Goal: Task Accomplishment & Management: Manage account settings

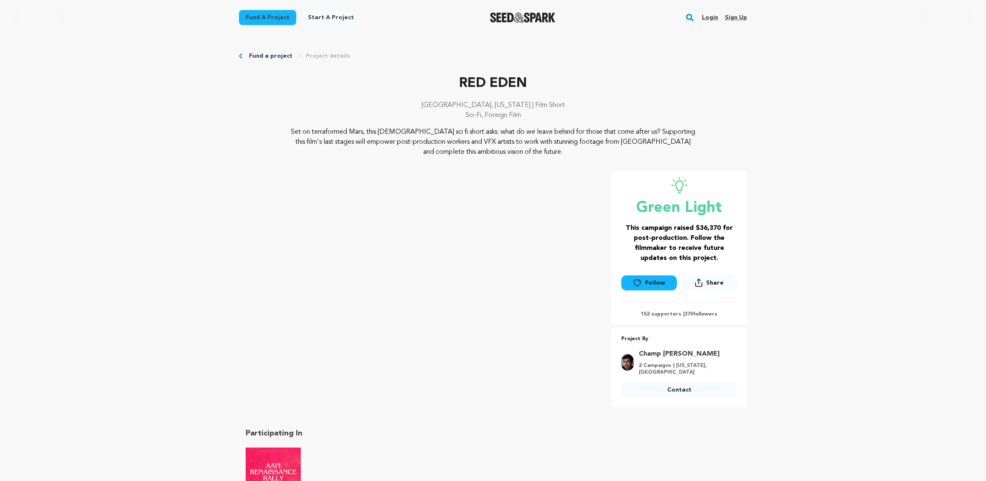
click at [709, 17] on link "Login" at bounding box center [710, 17] width 16 height 13
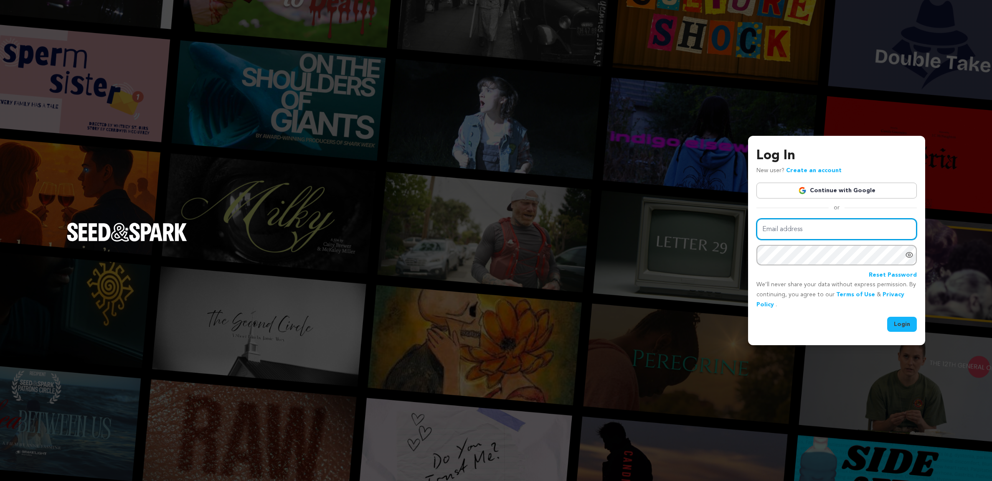
type input "champensminger@gmail.com"
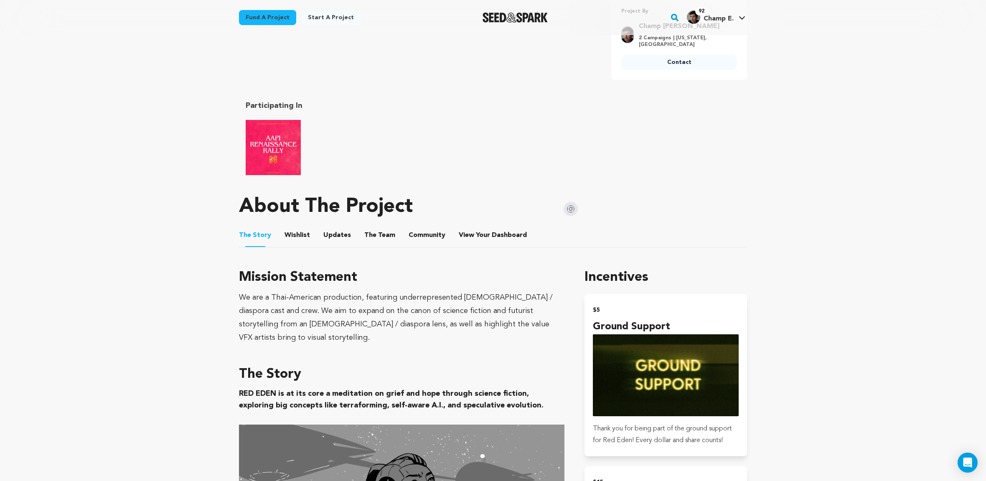
scroll to position [346, 0]
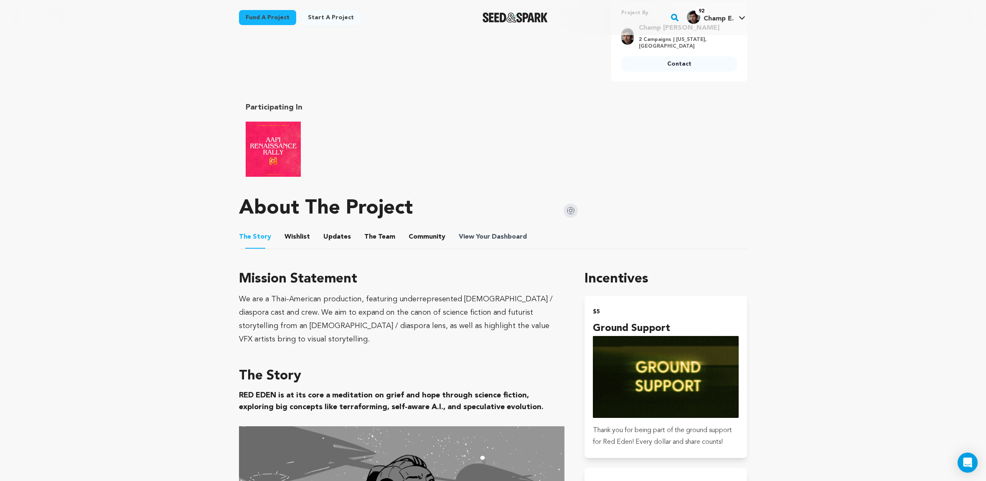
click at [501, 235] on span "Dashboard" at bounding box center [509, 237] width 35 height 10
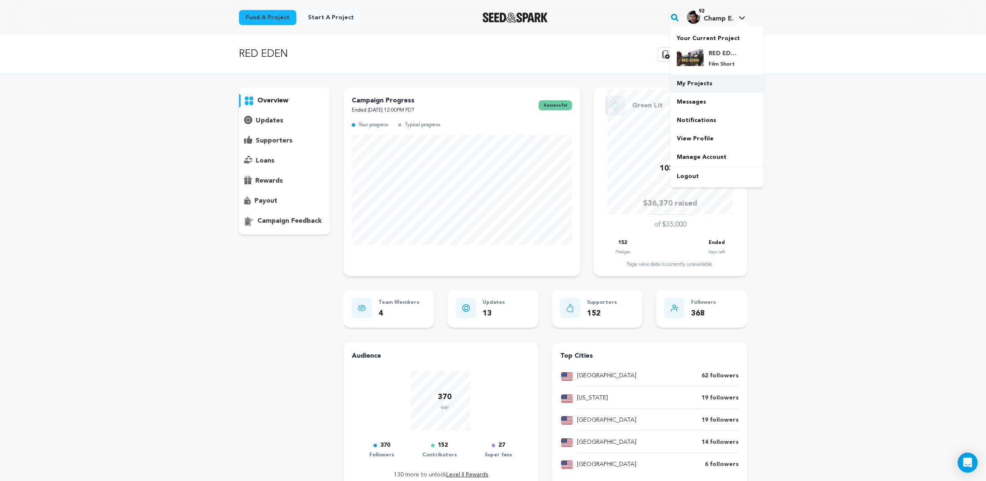
click at [704, 86] on link "My Projects" at bounding box center [717, 83] width 94 height 18
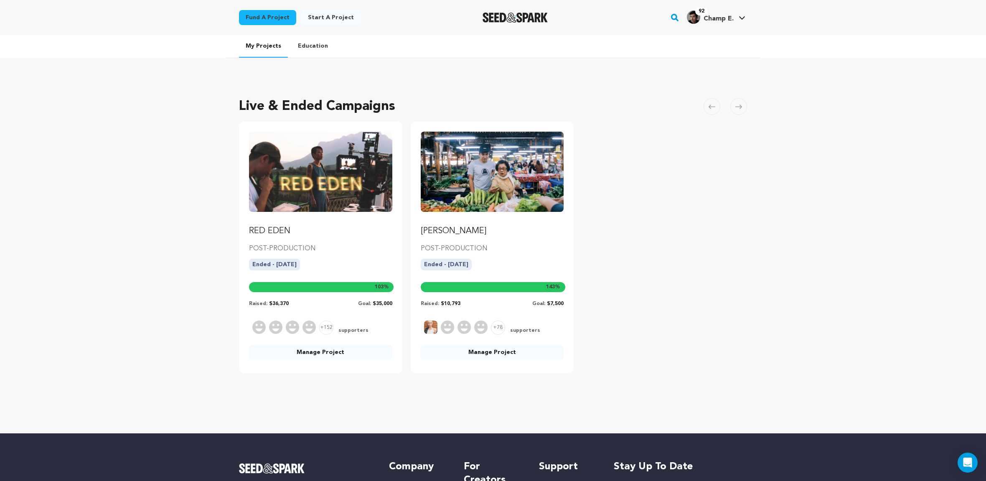
click at [352, 199] on img "Fund RED EDEN" at bounding box center [320, 172] width 143 height 80
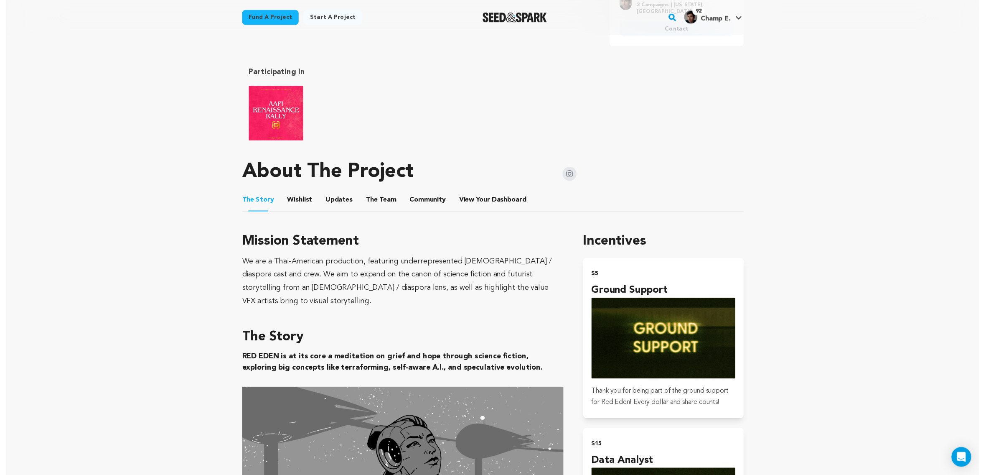
scroll to position [367, 0]
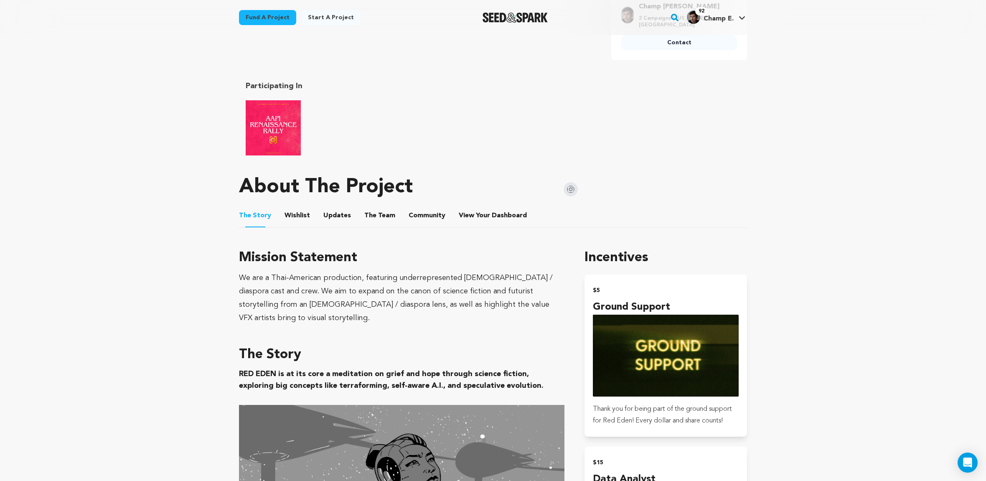
click at [297, 216] on button "Wishlist" at bounding box center [297, 217] width 20 height 20
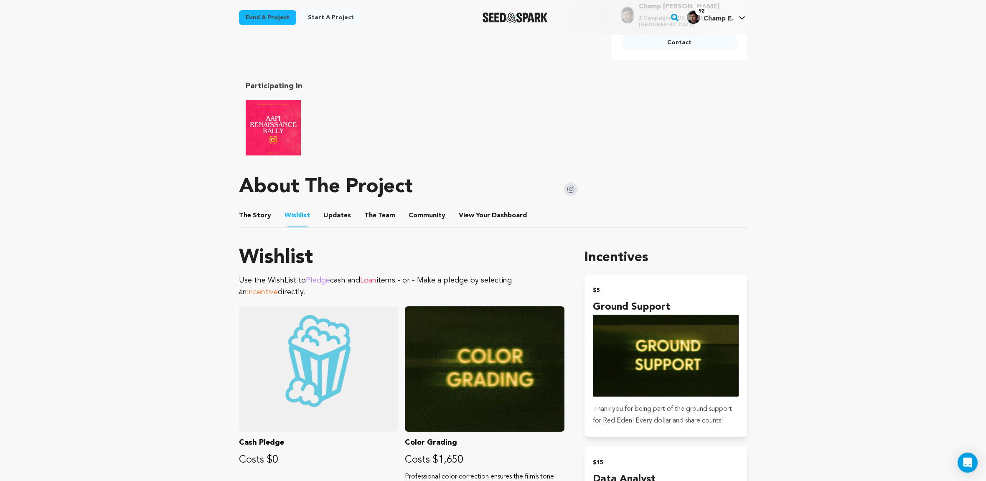
click at [327, 213] on button "Updates" at bounding box center [337, 217] width 20 height 20
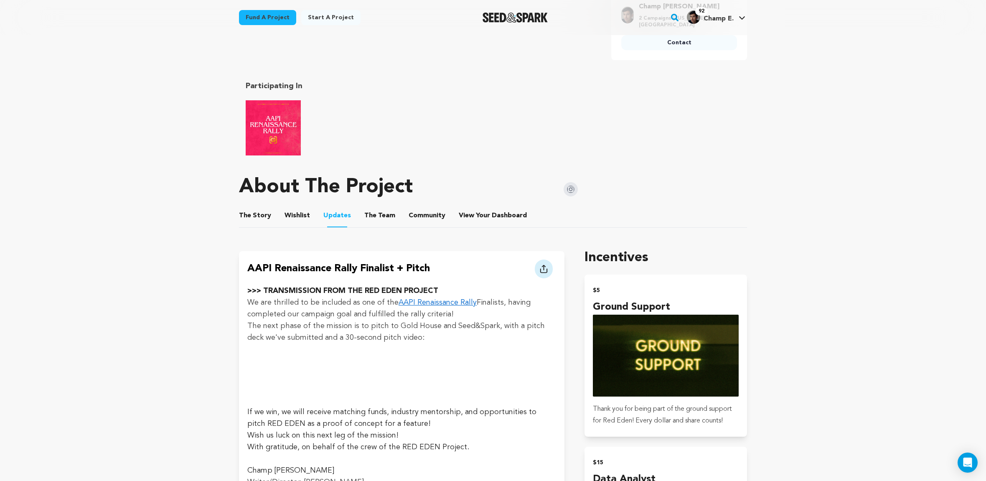
click at [383, 214] on button "The Team" at bounding box center [380, 217] width 20 height 20
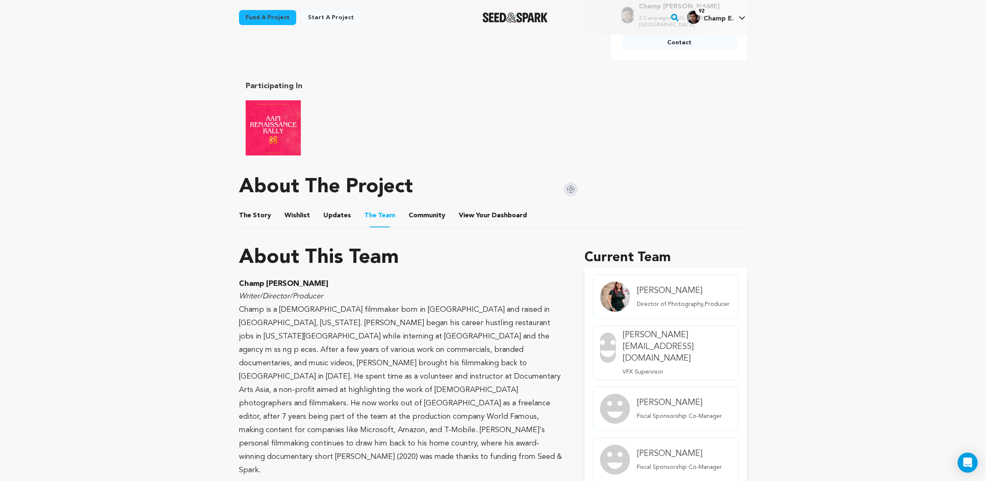
click at [417, 218] on button "Community" at bounding box center [427, 217] width 20 height 20
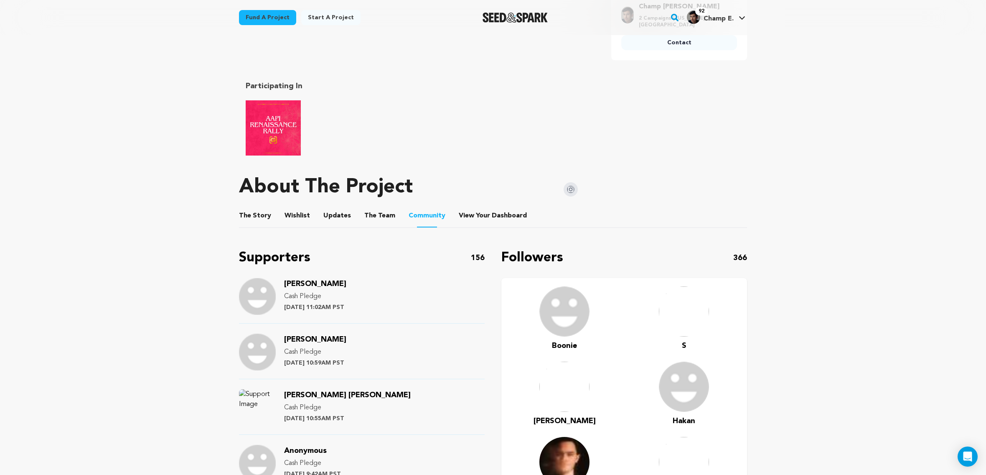
click at [465, 214] on button "View Your Dashboard" at bounding box center [469, 217] width 20 height 20
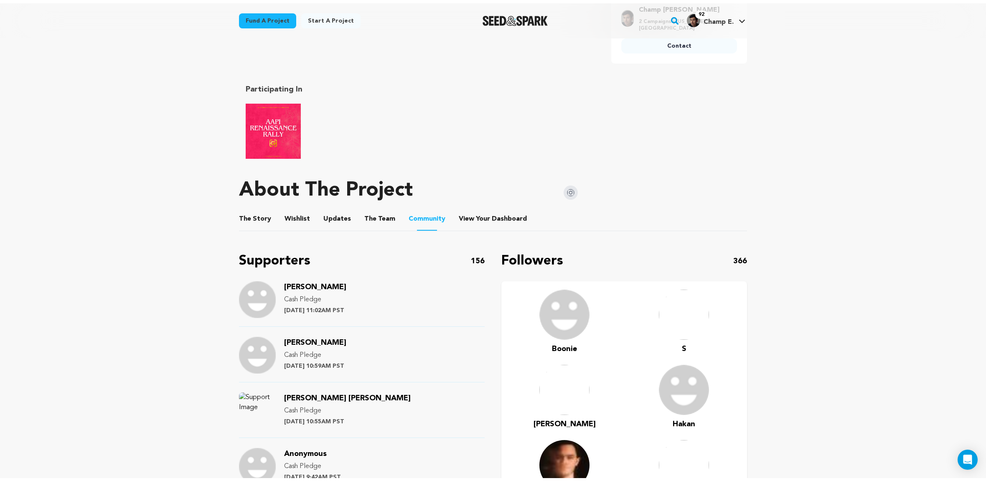
scroll to position [342, 0]
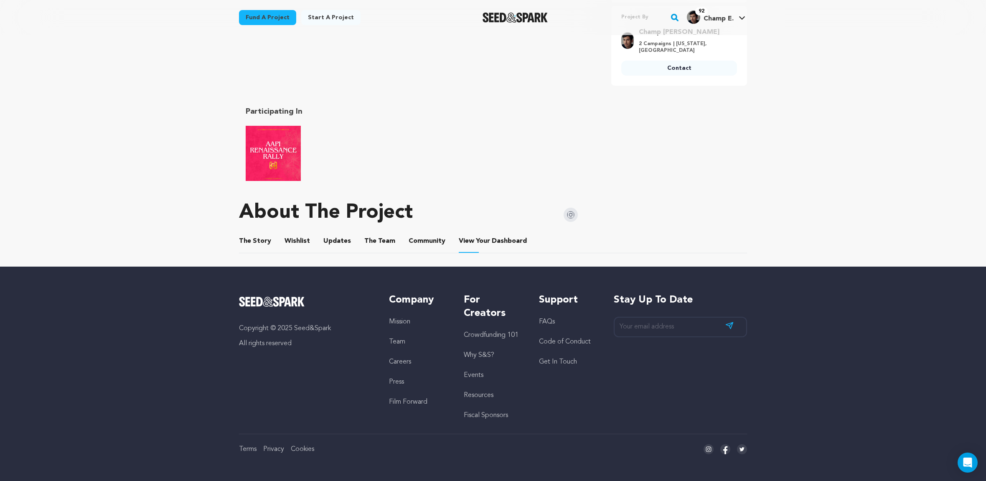
click at [419, 243] on button "Community" at bounding box center [427, 243] width 20 height 20
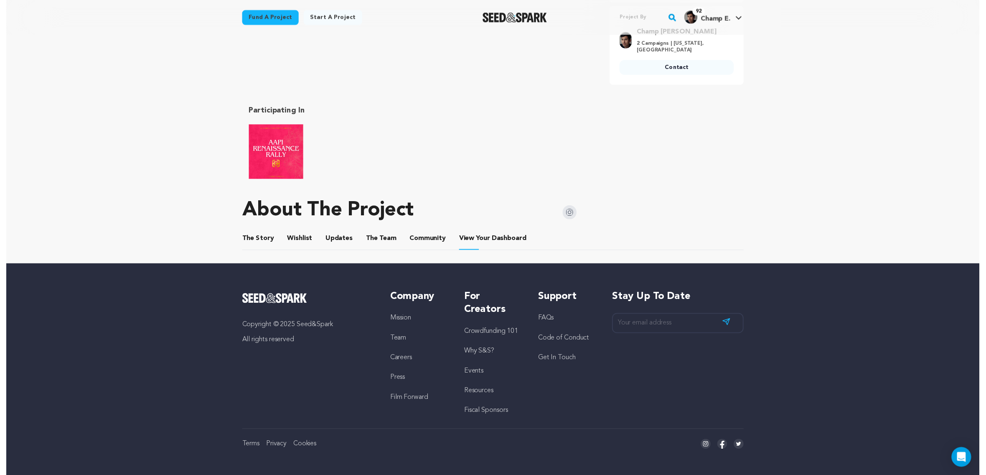
scroll to position [367, 0]
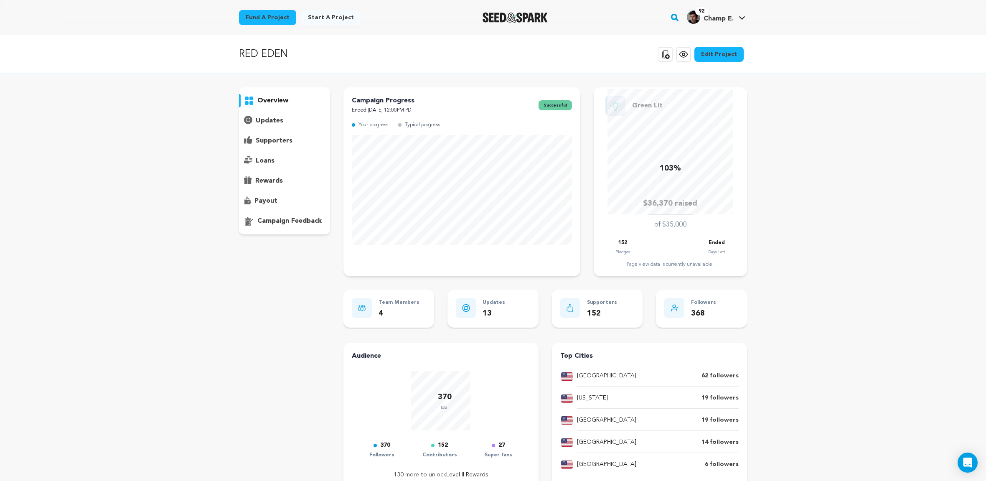
drag, startPoint x: 0, startPoint y: 0, endPoint x: 290, endPoint y: 218, distance: 362.8
click at [290, 218] on p "campaign feedback" at bounding box center [289, 221] width 64 height 10
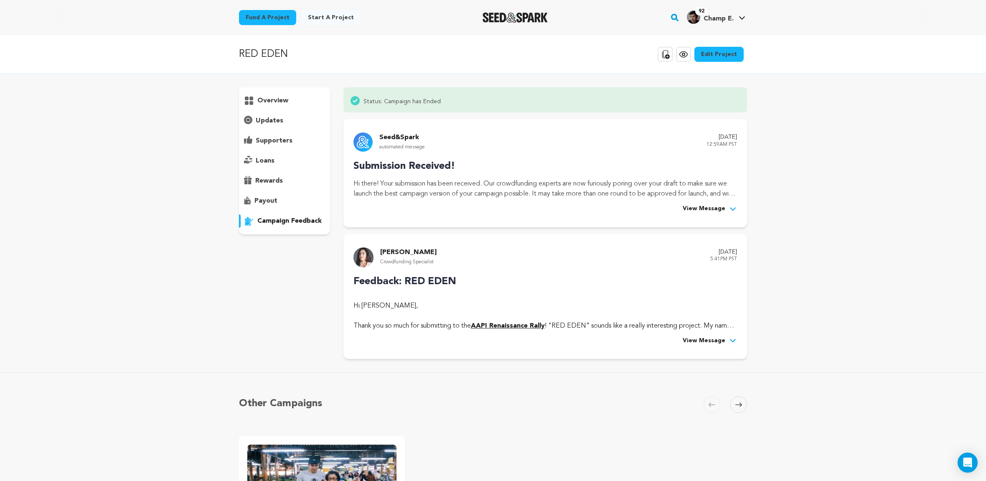
click at [689, 56] on icon at bounding box center [684, 54] width 10 height 10
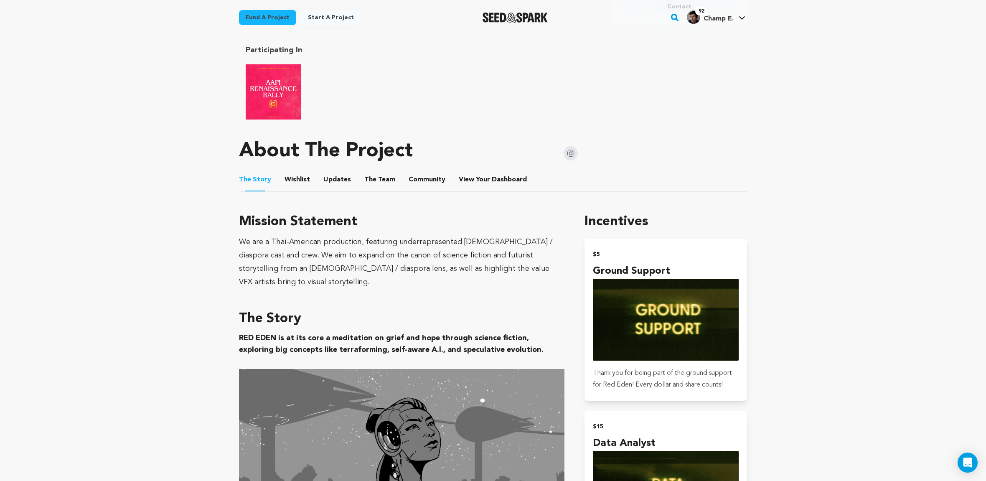
scroll to position [422, 0]
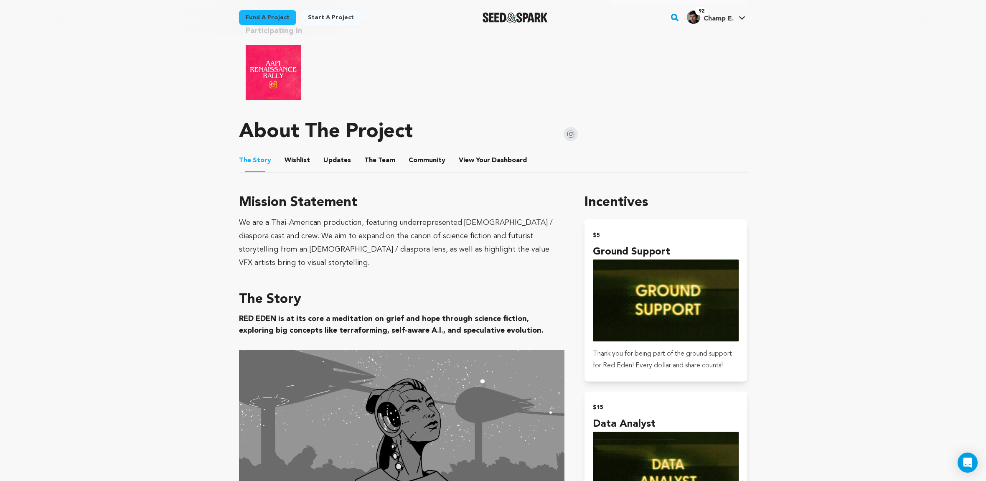
click at [300, 163] on button "Wishlist" at bounding box center [297, 162] width 20 height 20
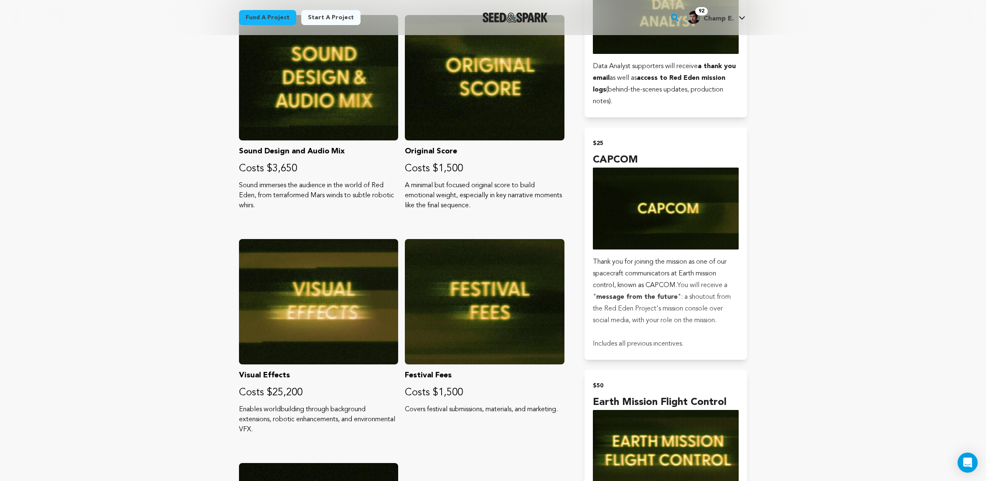
scroll to position [881, 0]
